Goal: Use online tool/utility: Utilize a website feature to perform a specific function

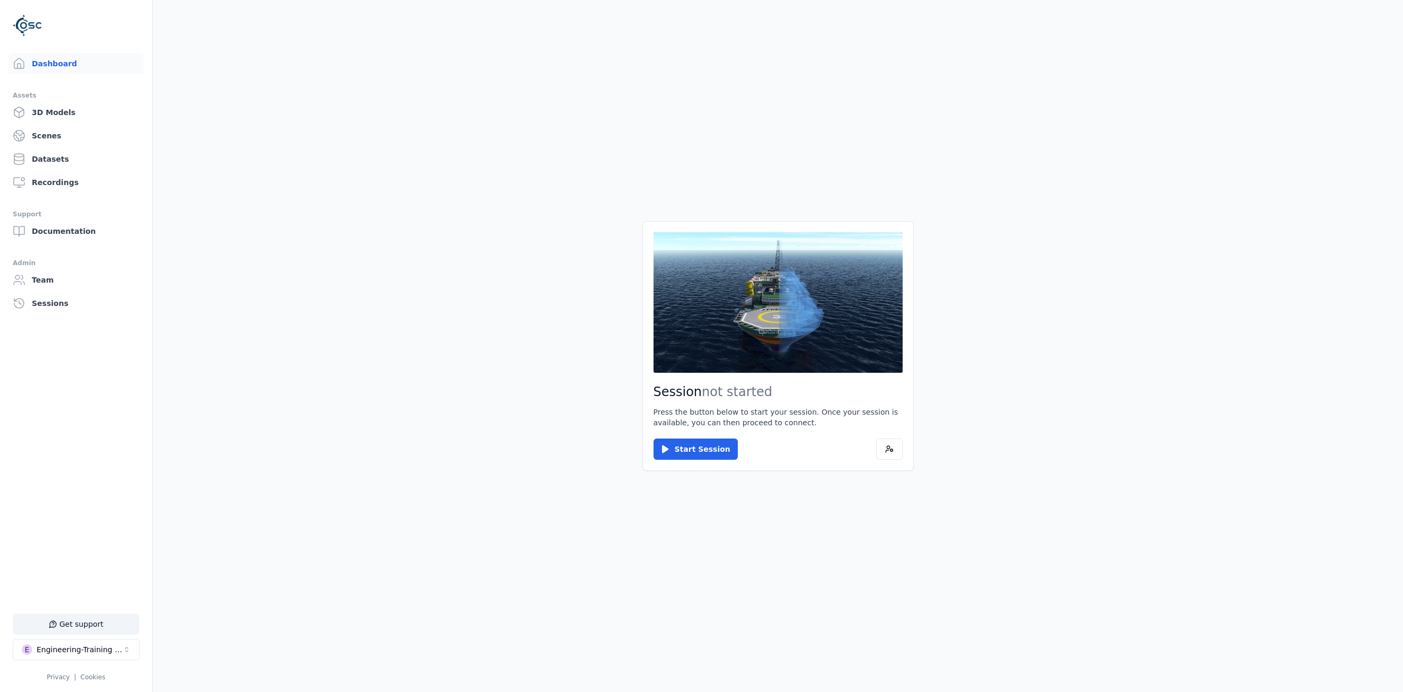
click at [1036, 188] on main "Session not started Press the button below to start your session. Once your ses…" at bounding box center [778, 346] width 1250 height 692
click at [701, 453] on button "Start Session" at bounding box center [695, 448] width 84 height 21
click at [684, 441] on button "Connect" at bounding box center [677, 448] width 49 height 21
